Goal: Find contact information: Find contact information

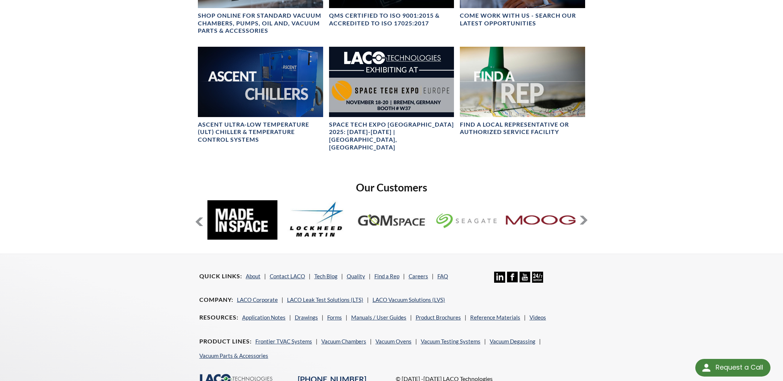
scroll to position [554, 0]
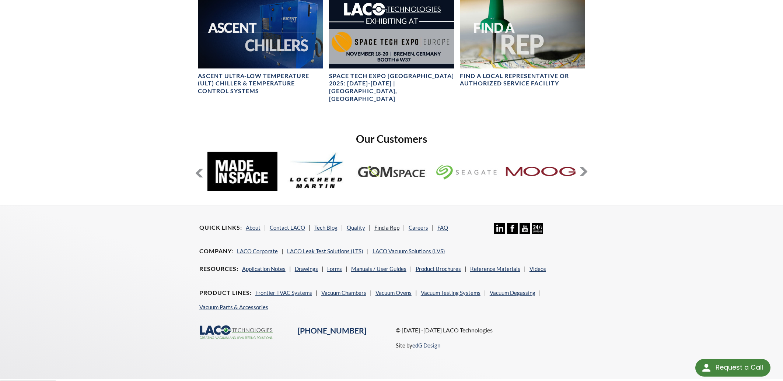
click at [394, 224] on link "Find a Rep" at bounding box center [386, 227] width 25 height 7
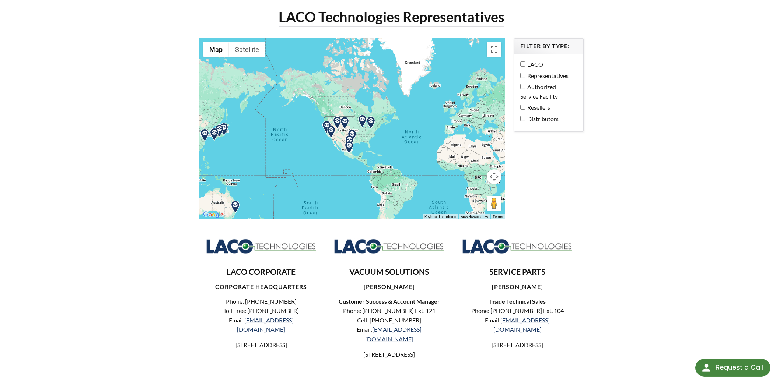
scroll to position [39, 0]
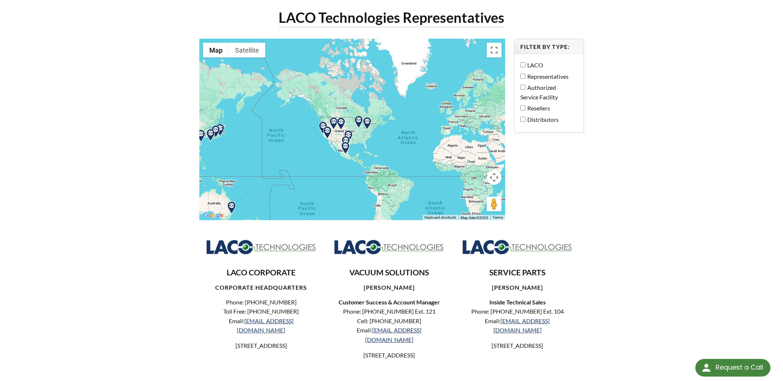
drag, startPoint x: 440, startPoint y: 142, endPoint x: 373, endPoint y: 149, distance: 67.8
click at [373, 149] on div at bounding box center [352, 129] width 306 height 181
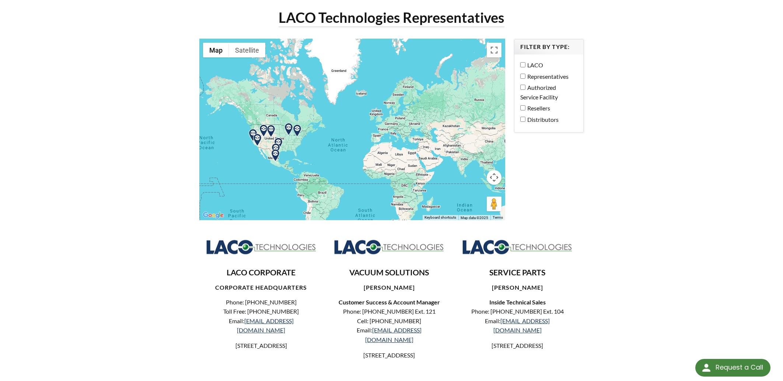
scroll to position [0, 0]
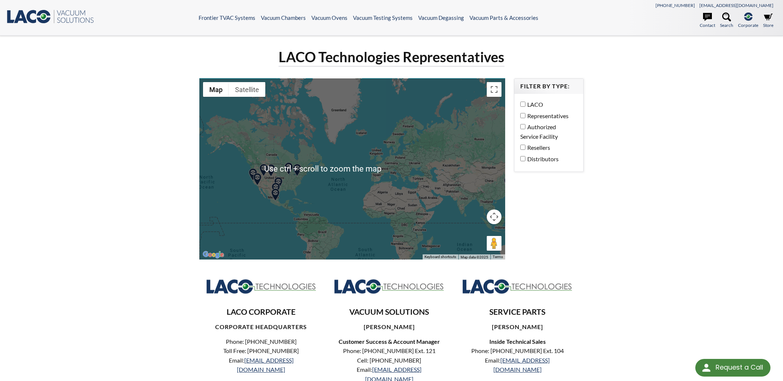
click at [388, 150] on div at bounding box center [352, 169] width 306 height 181
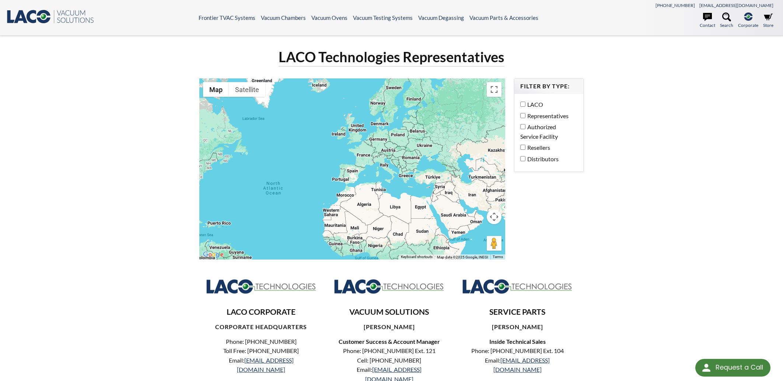
click at [618, 200] on div "LACO Technologies Representatives ← Move left → Move right ↑ Move up ↓ Move dow…" at bounding box center [392, 301] width 472 height 506
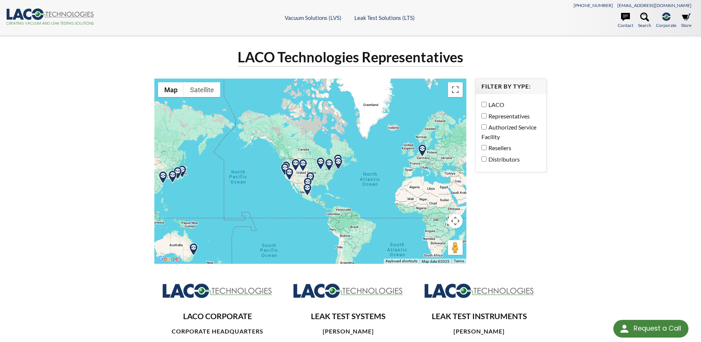
drag, startPoint x: 356, startPoint y: 192, endPoint x: 335, endPoint y: 193, distance: 21.8
click at [335, 193] on div at bounding box center [310, 171] width 313 height 185
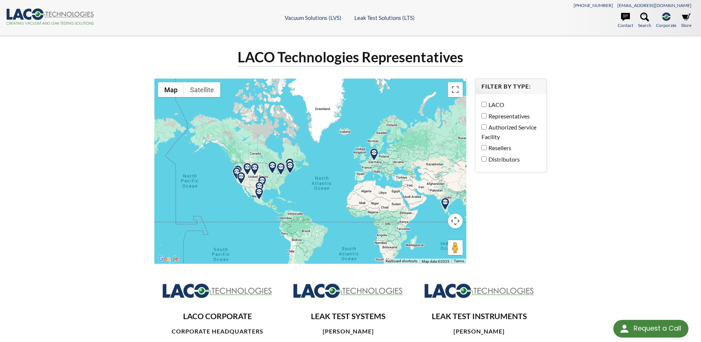
click at [377, 152] on img at bounding box center [374, 154] width 13 height 13
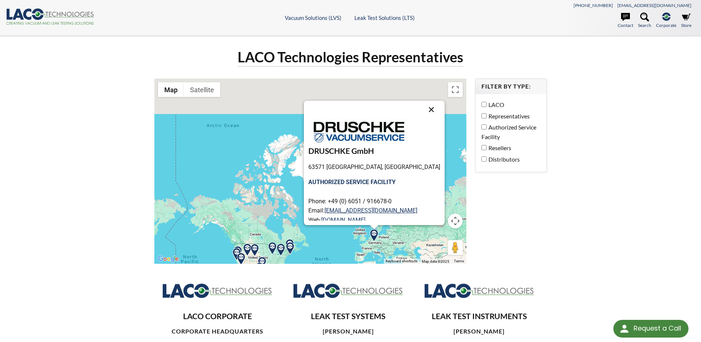
click at [423, 111] on button "Close" at bounding box center [432, 110] width 18 height 18
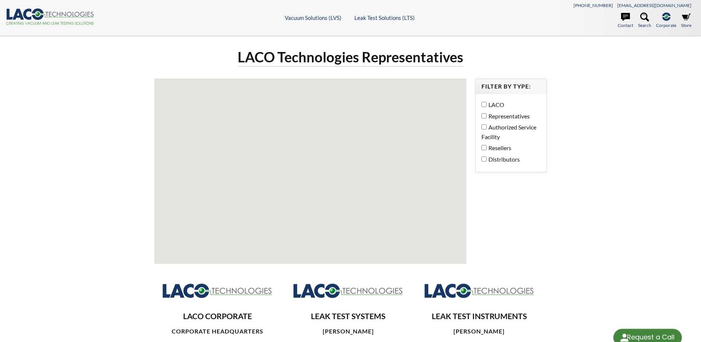
select select "Language Translate Widget"
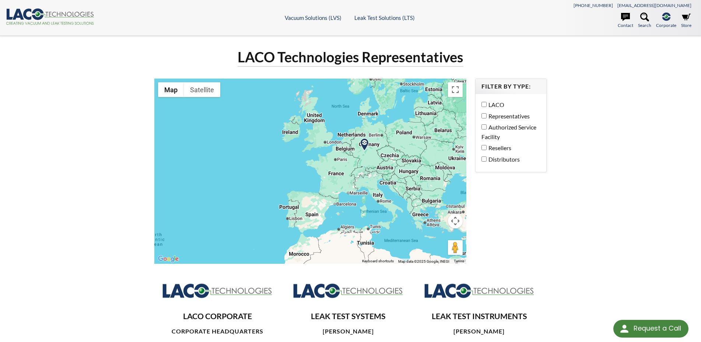
drag, startPoint x: 404, startPoint y: 190, endPoint x: 310, endPoint y: 188, distance: 94.0
click at [310, 188] on div at bounding box center [310, 171] width 313 height 185
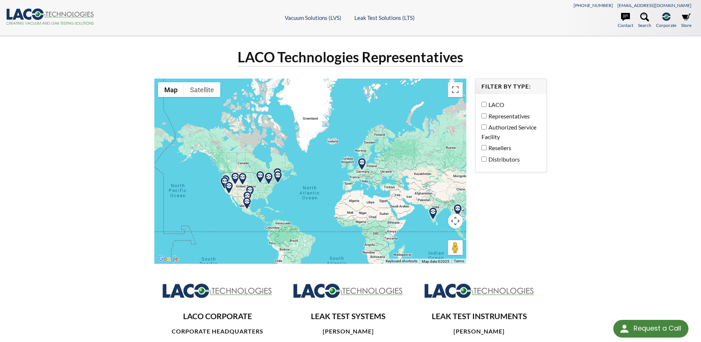
drag, startPoint x: 264, startPoint y: 205, endPoint x: 347, endPoint y: 192, distance: 84.3
click at [347, 192] on div at bounding box center [310, 171] width 313 height 185
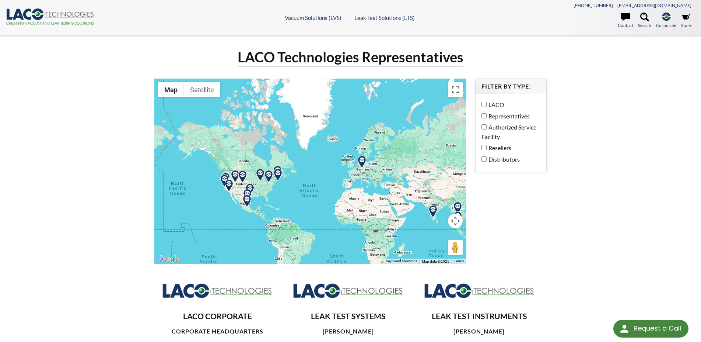
drag, startPoint x: 585, startPoint y: 119, endPoint x: 576, endPoint y: 119, distance: 9.6
click at [586, 119] on div "LACO Technologies Representatives ← Move left → Move right ↑ Move up ↓ Move dow…" at bounding box center [351, 293] width 472 height 490
